Goal: Task Accomplishment & Management: Manage account settings

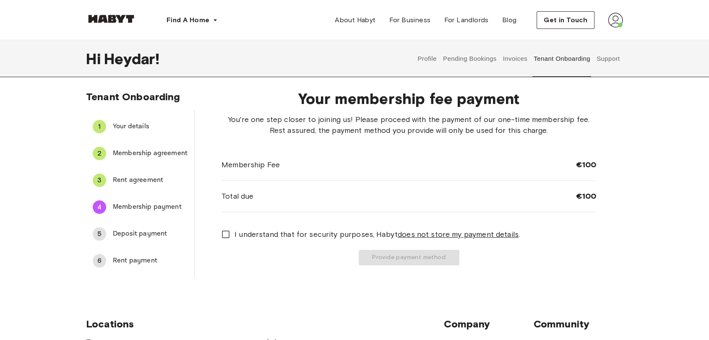
click at [141, 181] on span "Rent agreement" at bounding box center [150, 180] width 75 height 10
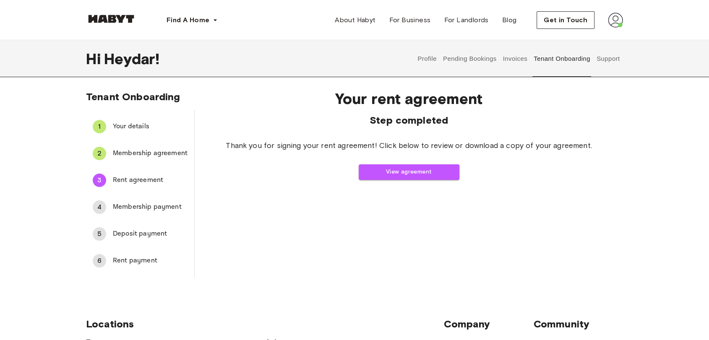
click at [135, 205] on span "Membership payment" at bounding box center [150, 207] width 75 height 10
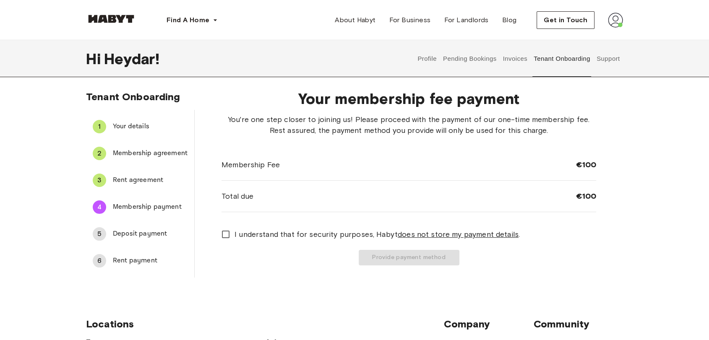
click at [141, 156] on span "Membership agreement" at bounding box center [150, 153] width 75 height 10
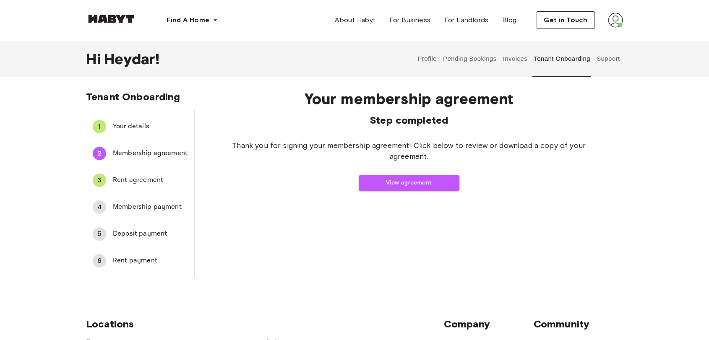
click at [148, 182] on span "Rent agreement" at bounding box center [150, 180] width 75 height 10
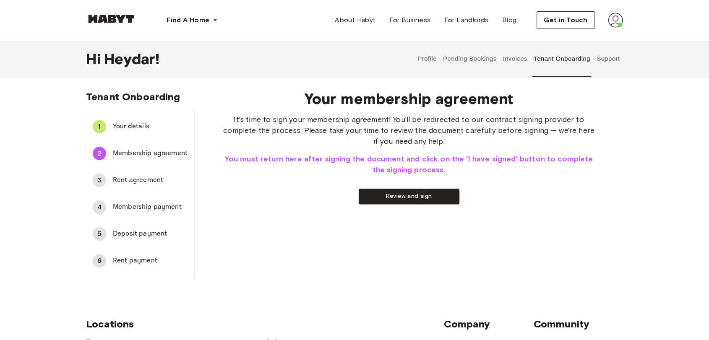
click at [463, 57] on button "Pending Bookings" at bounding box center [470, 58] width 56 height 37
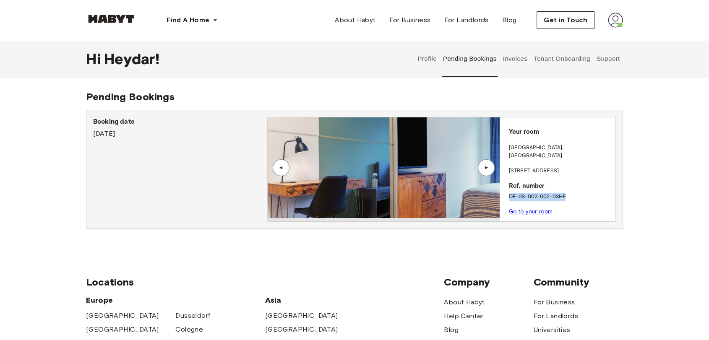
drag, startPoint x: 565, startPoint y: 187, endPoint x: 510, endPoint y: 187, distance: 55.4
click at [510, 193] on p "DE-03-002-002-03HF" at bounding box center [560, 197] width 103 height 8
copy p "DE-03-002-002-03HF"
